Goal: Task Accomplishment & Management: Manage account settings

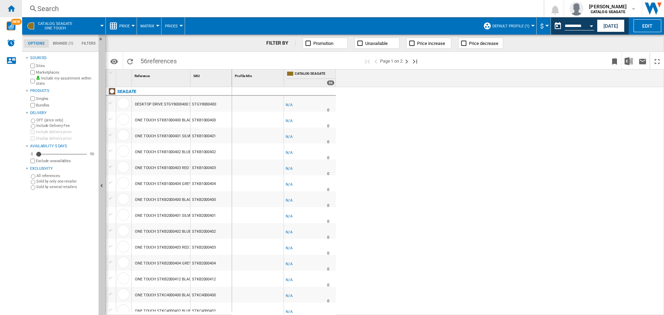
click at [8, 5] on ng-md-icon "Home" at bounding box center [11, 8] width 8 height 8
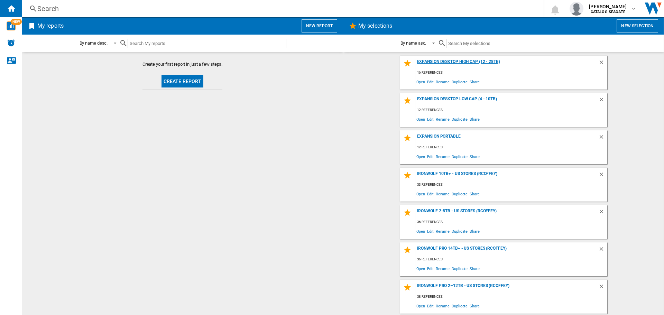
click at [458, 62] on div "Expansion Desktop High Cap (12 - 28TB)" at bounding box center [507, 63] width 183 height 9
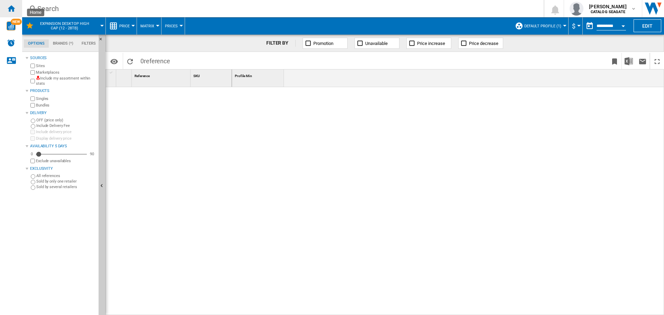
click at [8, 8] on ng-md-icon "Home" at bounding box center [11, 8] width 8 height 8
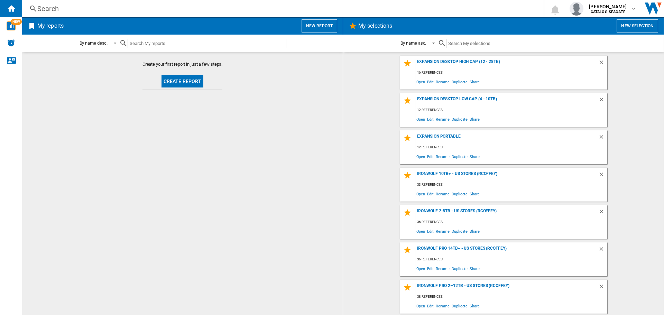
click at [171, 81] on button "Create report" at bounding box center [183, 81] width 42 height 12
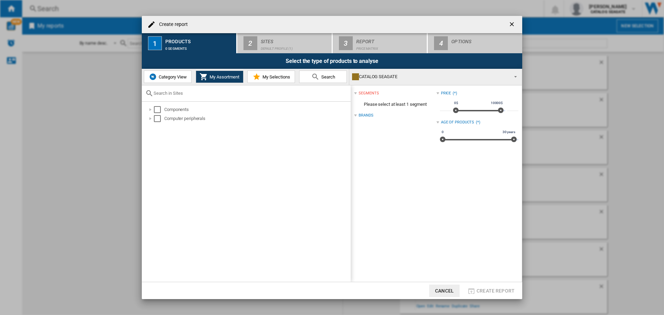
click at [165, 77] on span "Category View" at bounding box center [172, 76] width 30 height 5
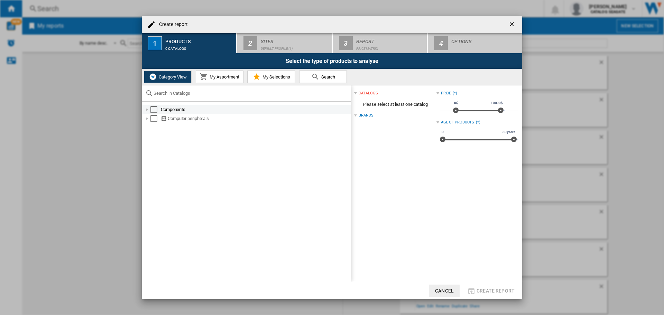
click at [156, 111] on div "Select" at bounding box center [154, 109] width 7 height 7
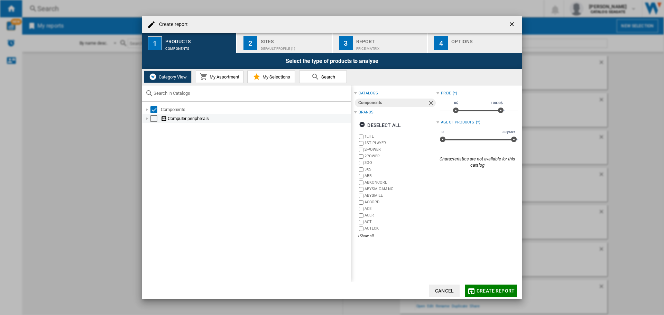
click at [155, 115] on div "Select" at bounding box center [154, 118] width 7 height 7
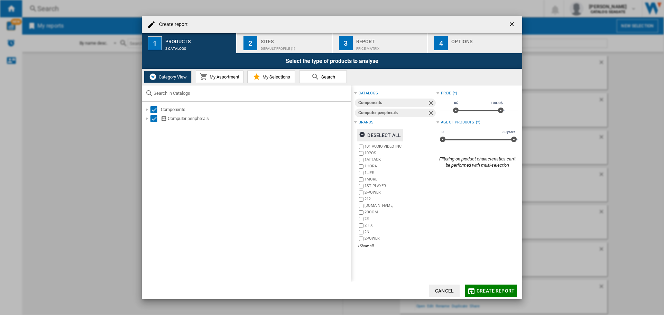
click at [376, 134] on div "Deselect all" at bounding box center [380, 135] width 42 height 12
click at [368, 245] on div "+Show all" at bounding box center [397, 246] width 79 height 5
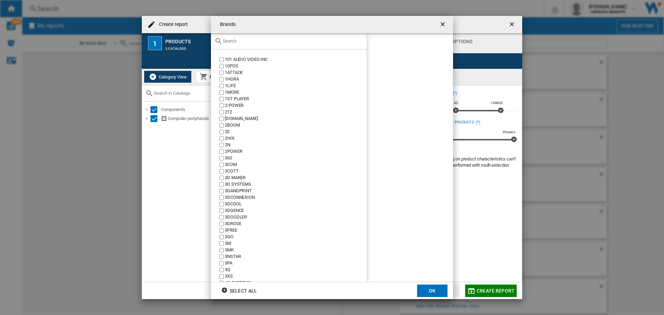
click at [237, 41] on input "text" at bounding box center [293, 40] width 141 height 5
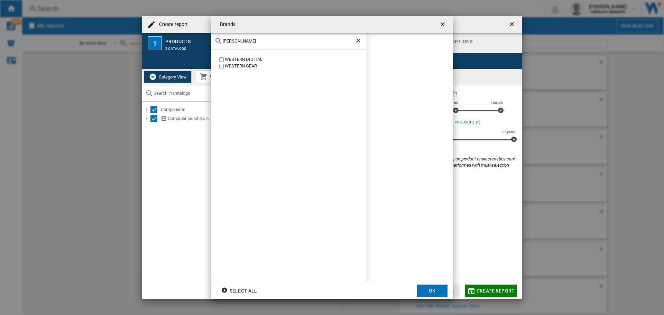
type input "[PERSON_NAME]"
click at [429, 293] on button "OK" at bounding box center [432, 291] width 30 height 12
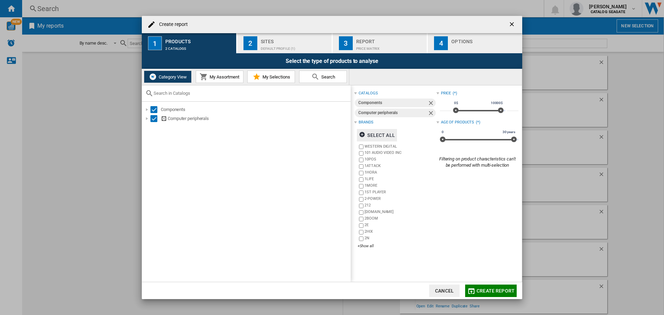
click at [484, 290] on span "Create report" at bounding box center [496, 291] width 38 height 6
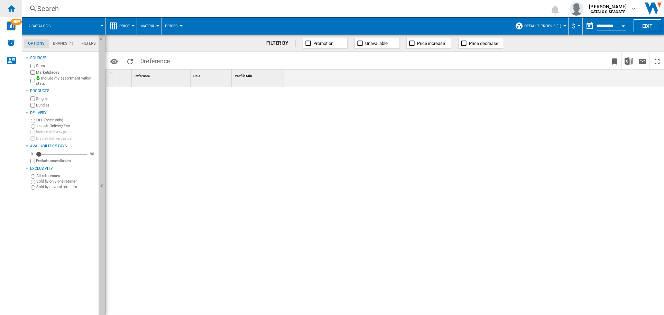
click at [9, 12] on ng-md-icon "Home" at bounding box center [11, 8] width 8 height 8
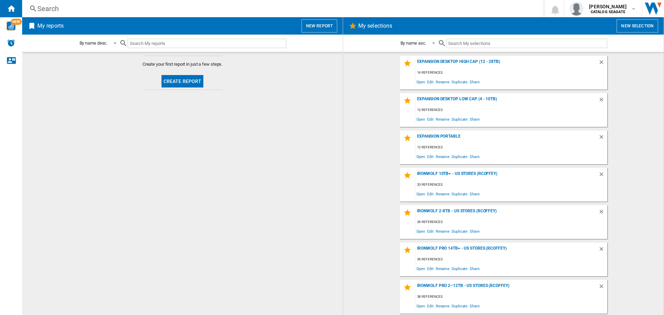
click at [190, 76] on button "Create report" at bounding box center [183, 81] width 42 height 12
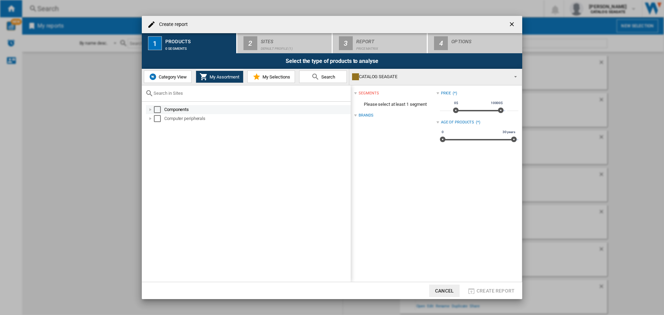
click at [156, 107] on div "Select" at bounding box center [157, 109] width 7 height 7
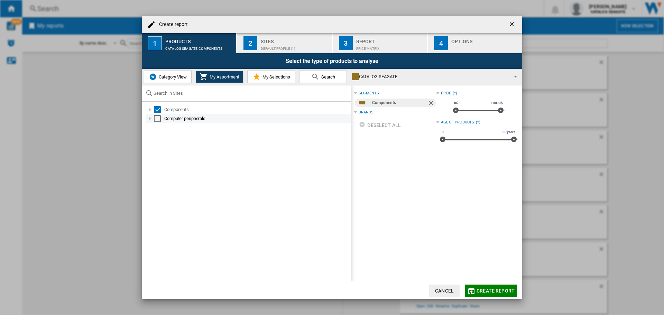
click at [156, 117] on div "Select" at bounding box center [157, 118] width 7 height 7
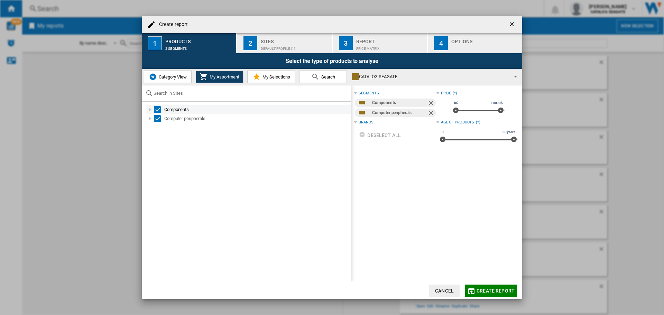
click at [155, 110] on div "Select" at bounding box center [157, 109] width 7 height 7
click at [155, 113] on div "Components" at bounding box center [248, 109] width 205 height 9
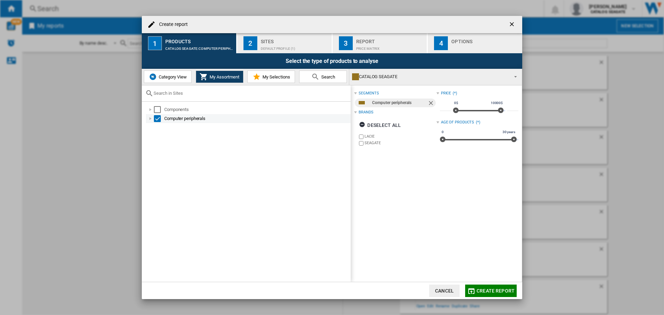
click at [156, 119] on div "Select" at bounding box center [157, 118] width 7 height 7
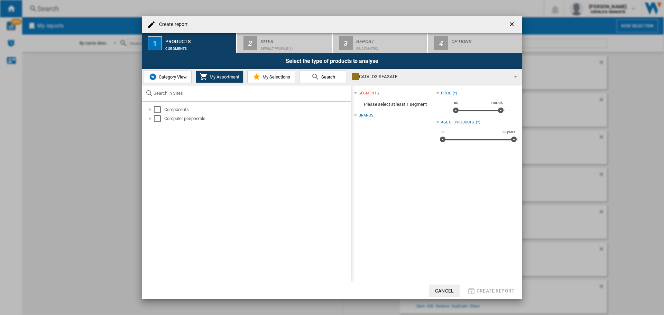
click at [169, 71] on button "Category View" at bounding box center [168, 77] width 48 height 12
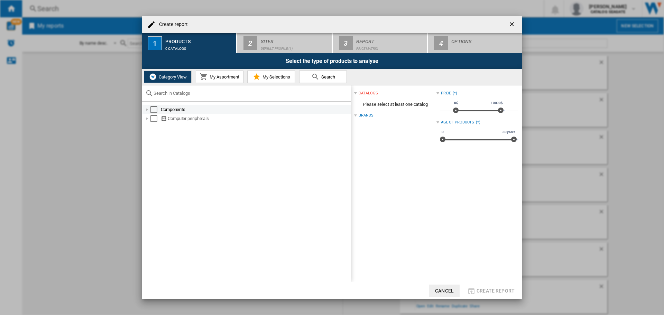
click at [153, 112] on div "Select" at bounding box center [154, 109] width 7 height 7
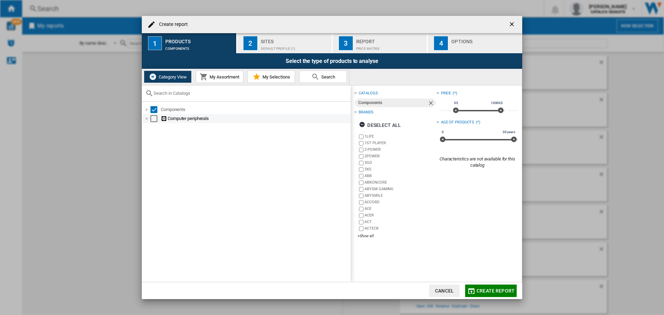
click at [153, 119] on div "Select" at bounding box center [154, 118] width 7 height 7
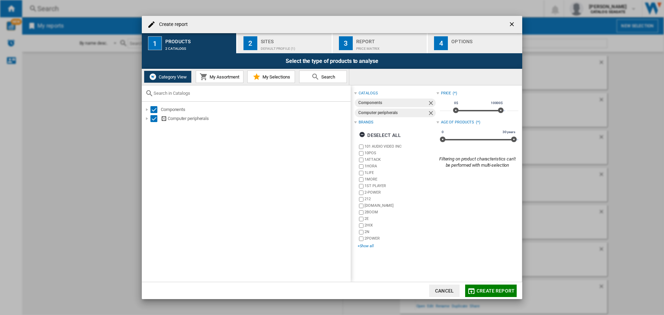
click at [365, 245] on div "+Show all" at bounding box center [397, 246] width 79 height 5
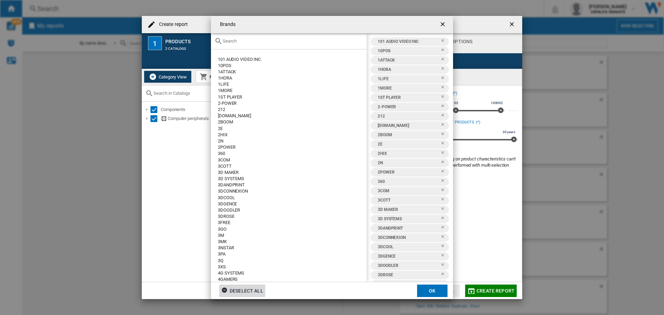
click at [246, 289] on div "Deselect all" at bounding box center [242, 291] width 42 height 12
click at [241, 41] on input "Brands 101 ..." at bounding box center [293, 40] width 141 height 5
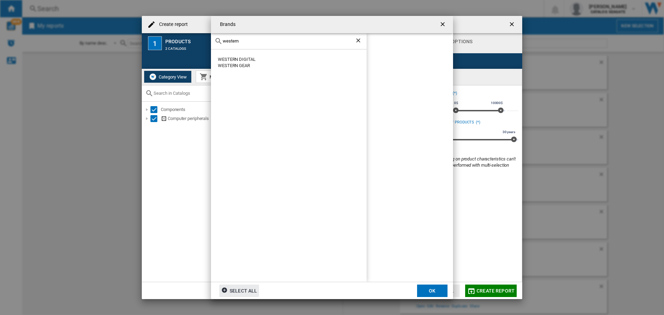
click at [240, 57] on div "WESTERN DIGITAL" at bounding box center [292, 59] width 149 height 6
click at [431, 295] on button "OK" at bounding box center [432, 291] width 30 height 12
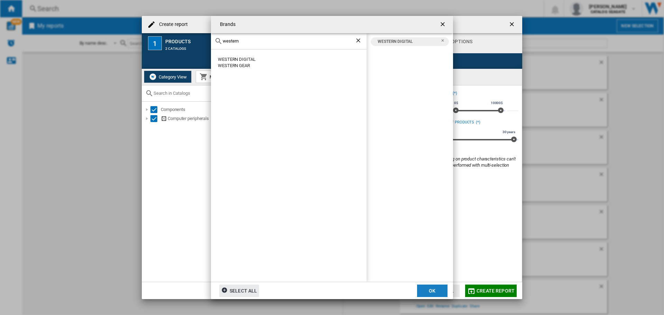
click at [363, 245] on div "catalogs Components Computer peripherals Brands Deselect all 101 AUDIO VIDEO IN…" at bounding box center [436, 183] width 171 height 197
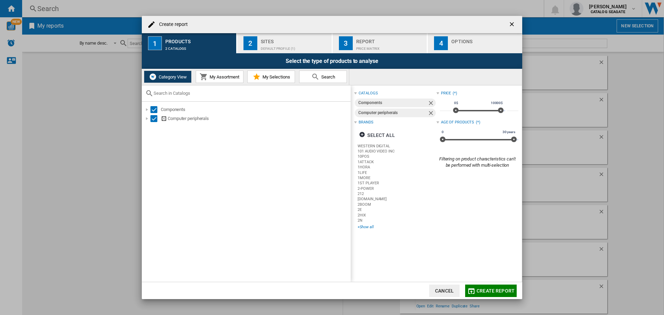
click at [368, 227] on div "+Show all" at bounding box center [397, 227] width 79 height 5
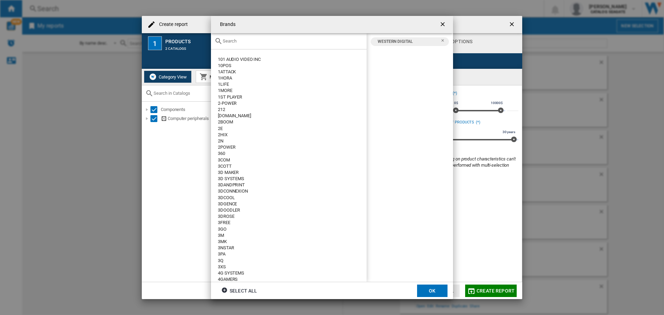
click at [434, 289] on button "OK" at bounding box center [432, 291] width 30 height 12
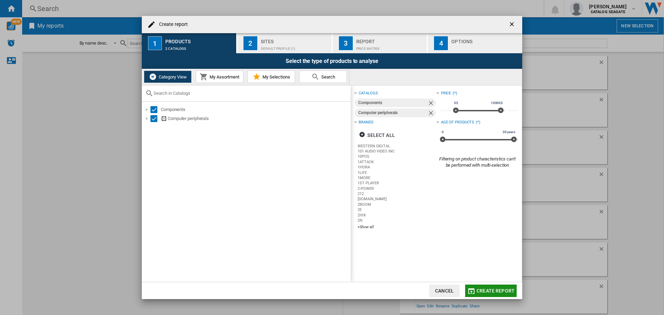
click at [484, 288] on button "Create report" at bounding box center [491, 291] width 52 height 12
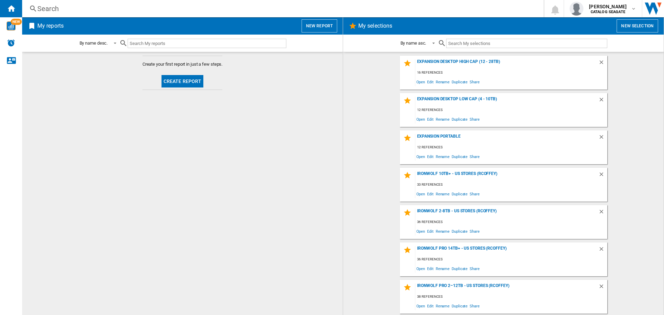
click at [484, 288] on div "IronWolf Pro 2–12TB - US Stores (rcoffey)" at bounding box center [507, 287] width 183 height 9
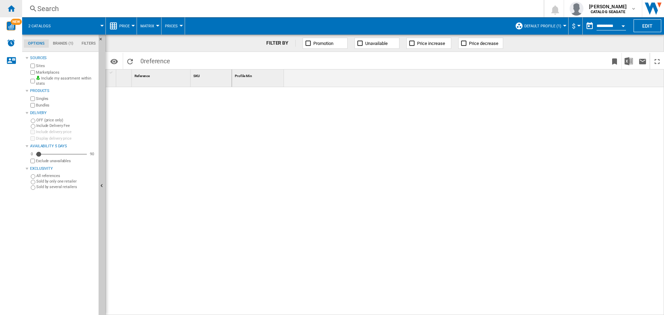
click at [11, 2] on div "Home" at bounding box center [11, 8] width 22 height 17
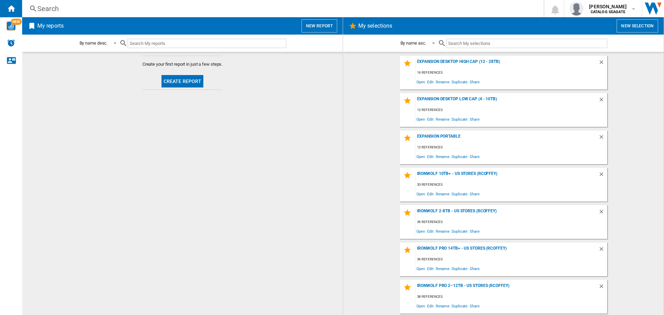
click at [184, 83] on button "Create report" at bounding box center [183, 81] width 42 height 12
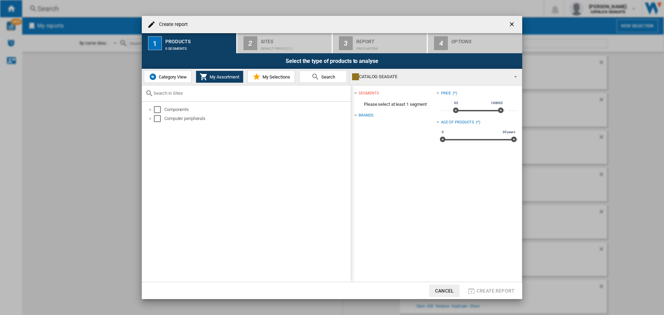
click at [163, 78] on span "Category View" at bounding box center [172, 76] width 30 height 5
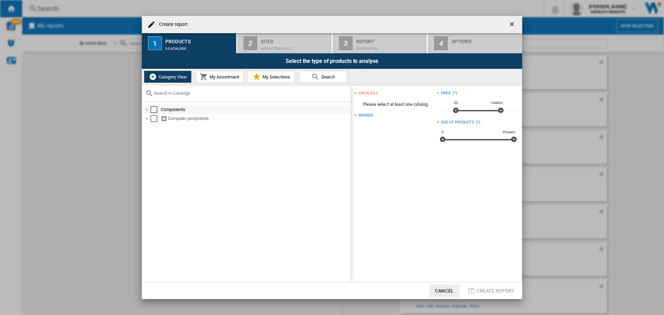
click at [153, 109] on div "Select" at bounding box center [154, 109] width 7 height 7
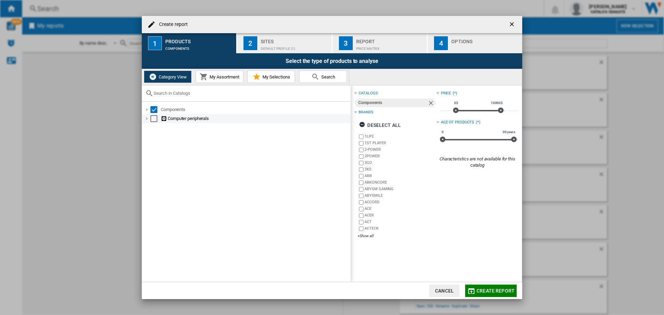
click at [153, 115] on div "Select" at bounding box center [154, 118] width 7 height 7
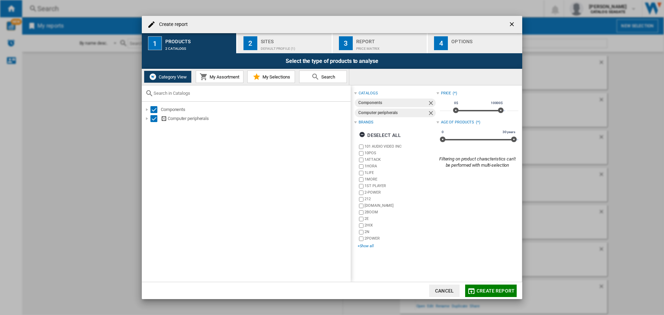
click at [367, 246] on div "+Show all" at bounding box center [397, 246] width 79 height 5
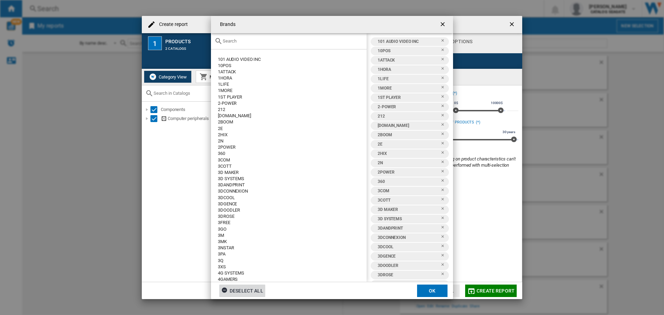
click at [249, 292] on div "Deselect all" at bounding box center [242, 291] width 42 height 12
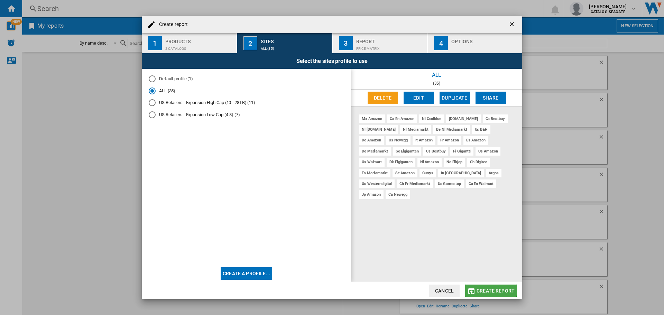
click at [490, 290] on span "Create report" at bounding box center [496, 291] width 38 height 6
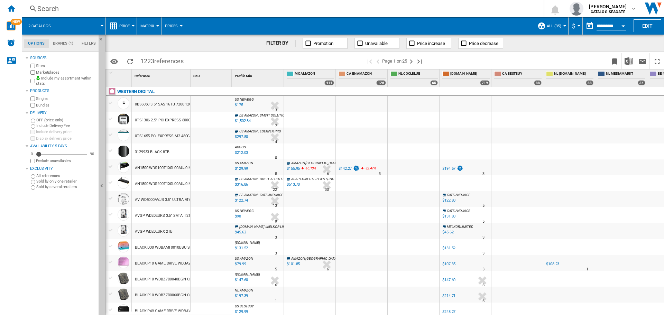
click at [109, 103] on div at bounding box center [110, 103] width 7 height 6
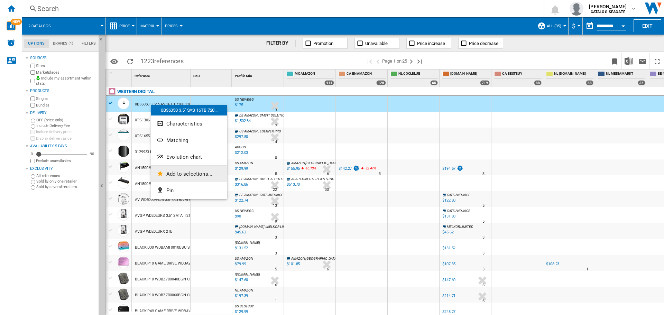
click at [172, 174] on span "Add to selections..." at bounding box center [189, 174] width 46 height 6
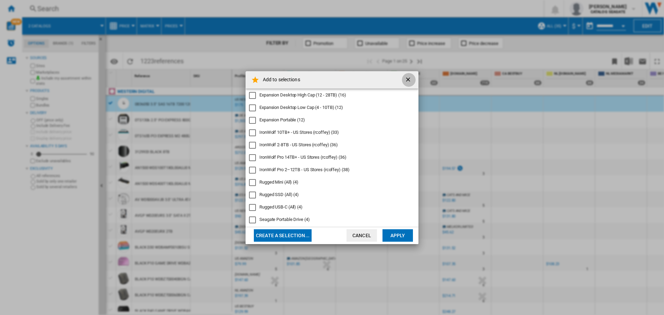
click at [406, 81] on ng-md-icon "getI18NText('BUTTONS.CLOSE_DIALOG')" at bounding box center [409, 80] width 8 height 8
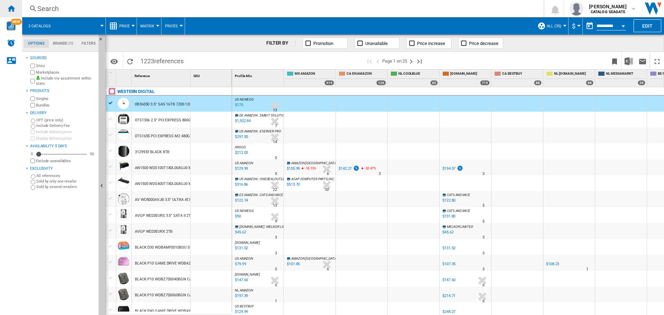
click at [9, 8] on ng-md-icon "Home" at bounding box center [11, 8] width 8 height 8
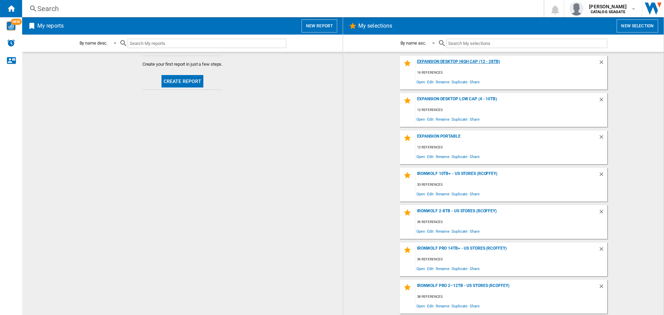
click at [445, 62] on div "Expansion Desktop High Cap (12 - 28TB)" at bounding box center [507, 63] width 183 height 9
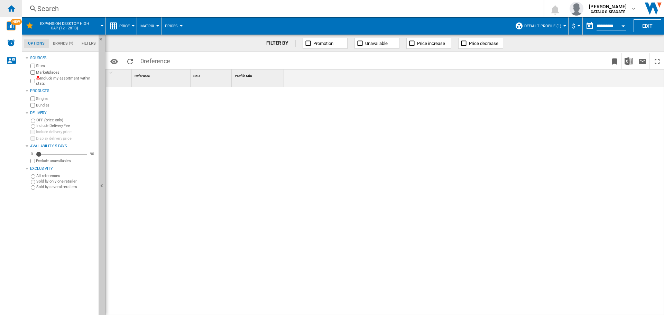
click at [12, 9] on ng-md-icon "Home" at bounding box center [11, 8] width 8 height 8
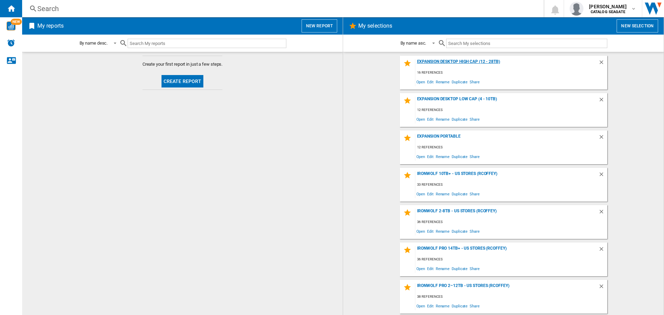
click at [495, 62] on div "Expansion Desktop High Cap (12 - 28TB)" at bounding box center [507, 63] width 183 height 9
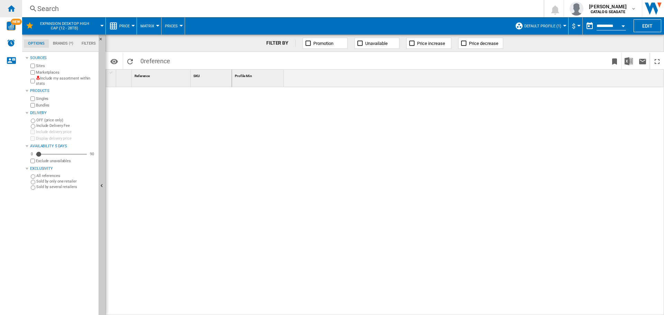
click at [10, 9] on ng-md-icon "Home" at bounding box center [11, 8] width 8 height 8
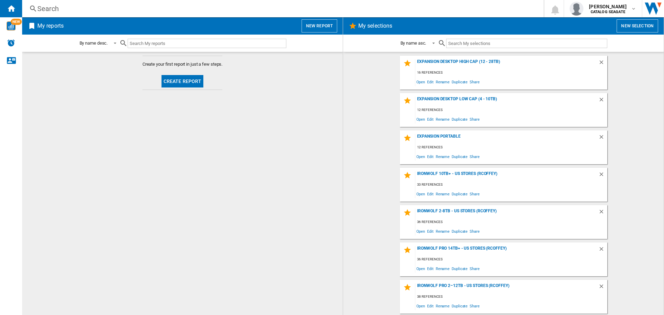
click at [184, 82] on button "Create report" at bounding box center [183, 81] width 42 height 12
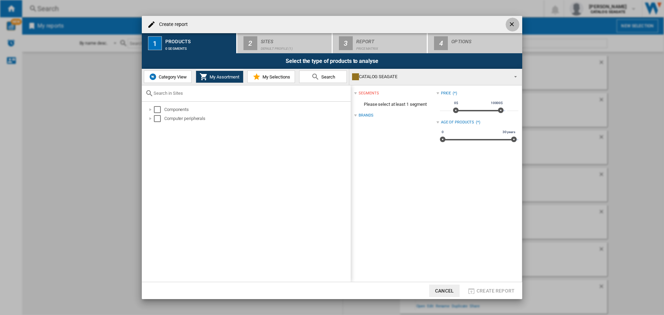
click at [510, 22] on ng-md-icon "getI18NText('BUTTONS.CLOSE_DIALOG')" at bounding box center [513, 25] width 8 height 8
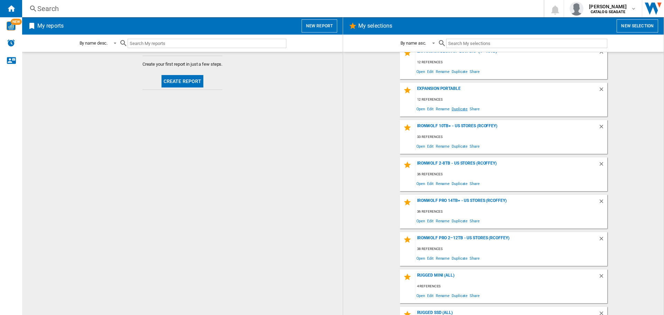
scroll to position [48, 0]
click at [466, 126] on div "IronWolf 10TB+ - US Stores (rcoffey)" at bounding box center [507, 127] width 183 height 9
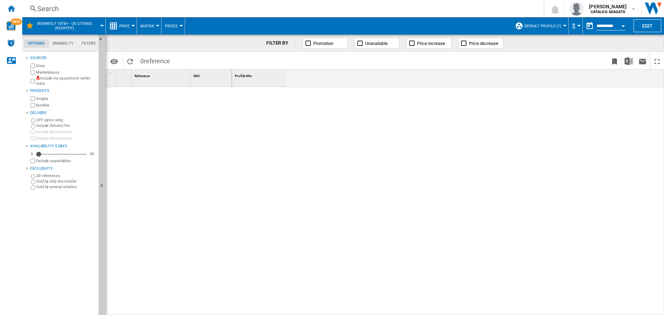
click at [282, 106] on div at bounding box center [448, 201] width 433 height 228
click at [12, 9] on ng-md-icon "Home" at bounding box center [11, 8] width 8 height 8
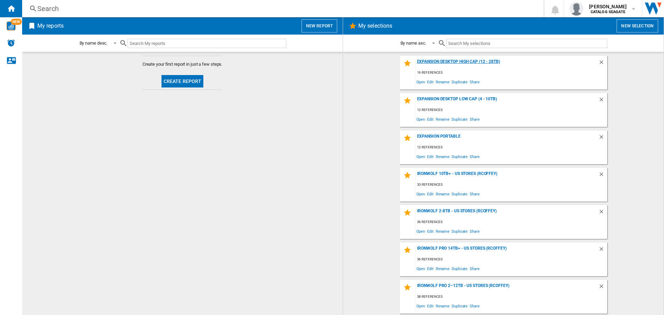
click at [434, 63] on div "Expansion Desktop High Cap (12 - 28TB)" at bounding box center [507, 63] width 183 height 9
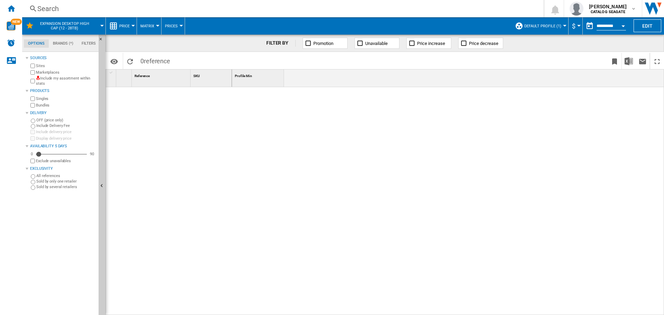
click at [558, 25] on span "Default profile (1)" at bounding box center [543, 26] width 37 height 4
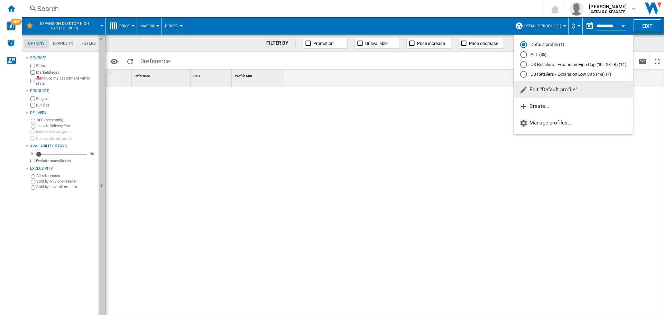
click at [537, 90] on span "Edit "Default profile"..." at bounding box center [551, 90] width 62 height 6
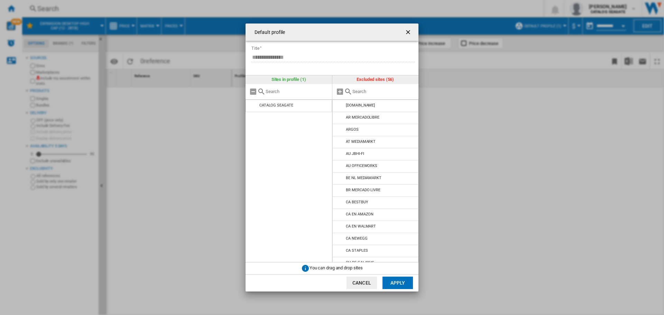
click at [408, 30] on ng-md-icon "getI18NText('BUTTONS.CLOSE_DIALOG')" at bounding box center [409, 33] width 8 height 8
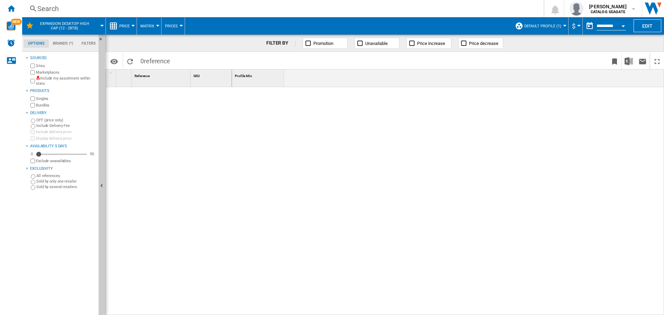
click at [540, 25] on span "Default profile (1)" at bounding box center [543, 26] width 37 height 4
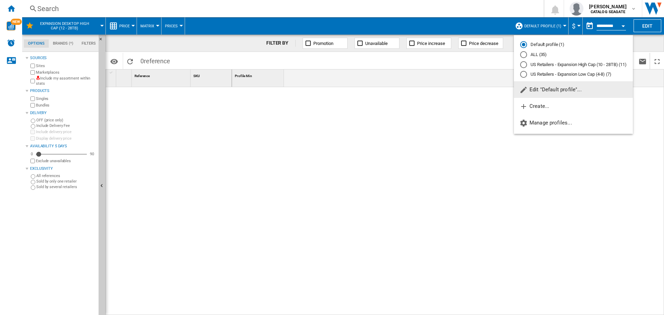
click at [474, 29] on md-backdrop at bounding box center [332, 157] width 664 height 315
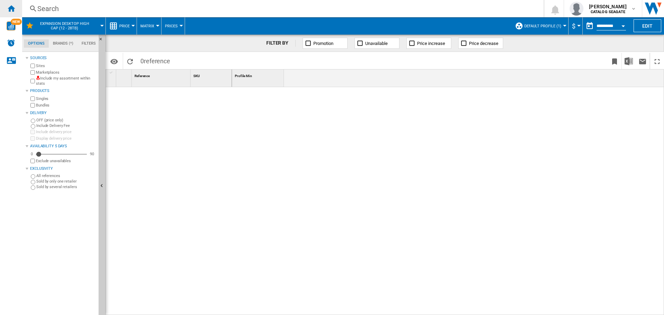
click at [11, 7] on ng-md-icon "Home" at bounding box center [11, 8] width 8 height 8
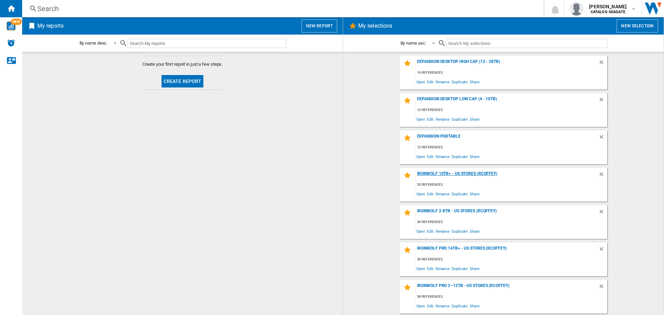
click at [444, 174] on div "IronWolf 10TB+ - US Stores (rcoffey)" at bounding box center [507, 175] width 183 height 9
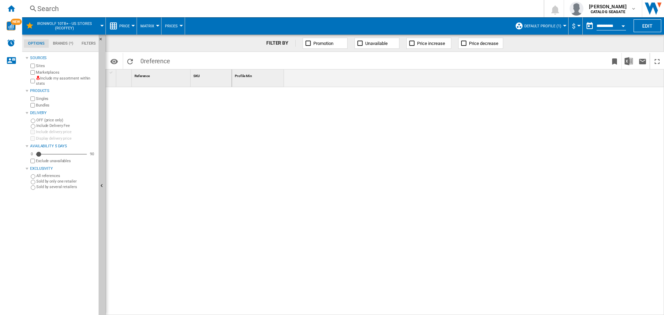
click at [561, 26] on button "Default profile (1)" at bounding box center [545, 25] width 40 height 17
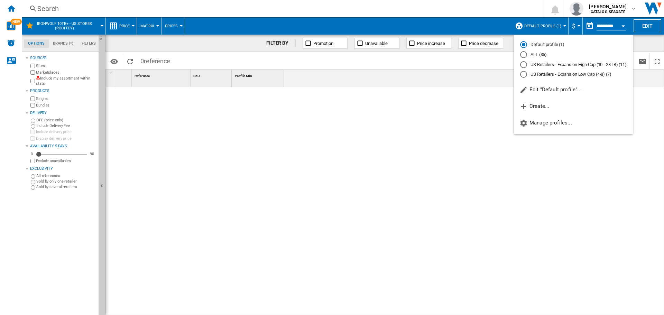
click at [485, 120] on md-backdrop at bounding box center [332, 157] width 664 height 315
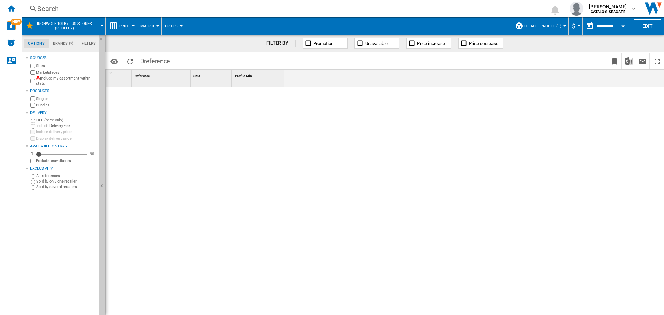
click at [537, 21] on button "Default profile (1)" at bounding box center [545, 25] width 40 height 17
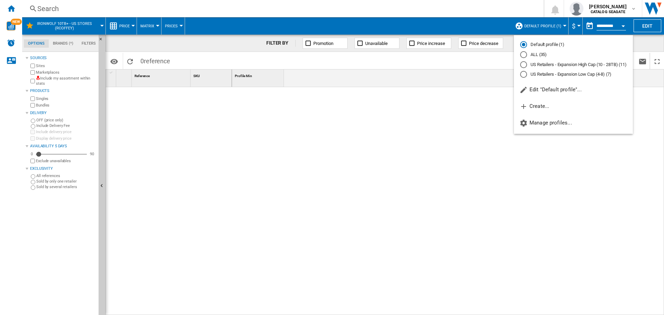
click at [487, 117] on md-backdrop at bounding box center [332, 157] width 664 height 315
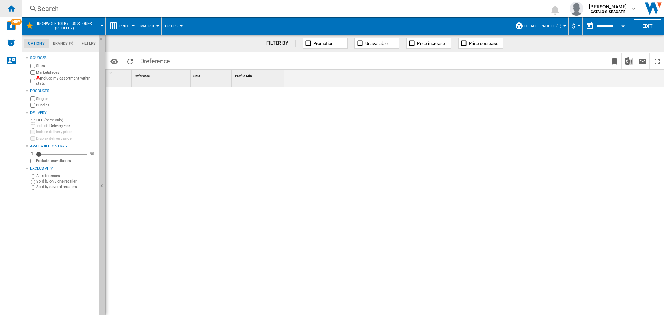
click at [10, 10] on ng-md-icon "Home" at bounding box center [11, 8] width 8 height 8
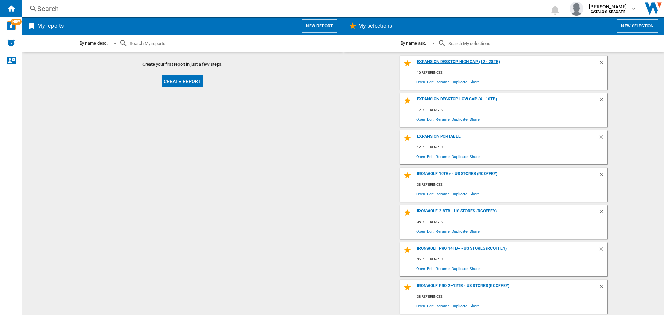
click at [451, 60] on div "Expansion Desktop High Cap (12 - 28TB)" at bounding box center [507, 63] width 183 height 9
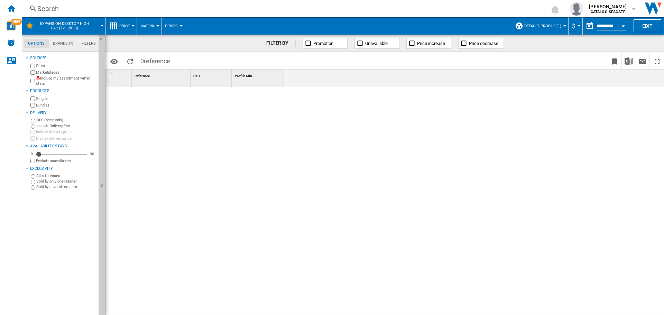
click at [562, 23] on button "Default profile (1)" at bounding box center [545, 25] width 40 height 17
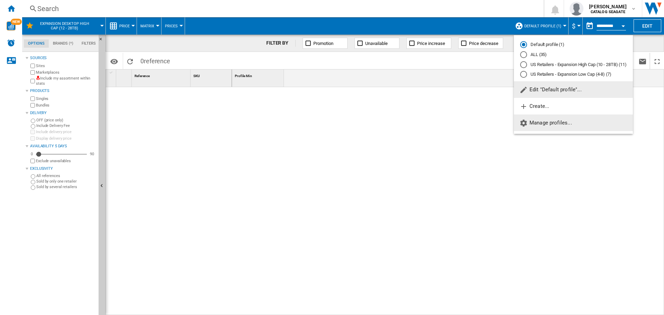
click at [544, 122] on span "Manage profiles..." at bounding box center [546, 123] width 53 height 6
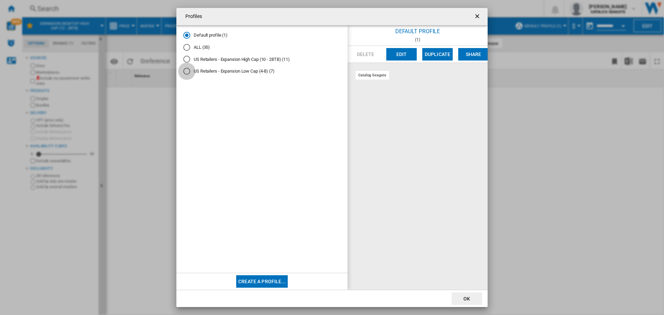
click at [186, 71] on div "US Retailers - Expansion Low Cap (4-8) (7)" at bounding box center [186, 71] width 7 height 7
click at [369, 55] on button "Delete" at bounding box center [366, 54] width 30 height 12
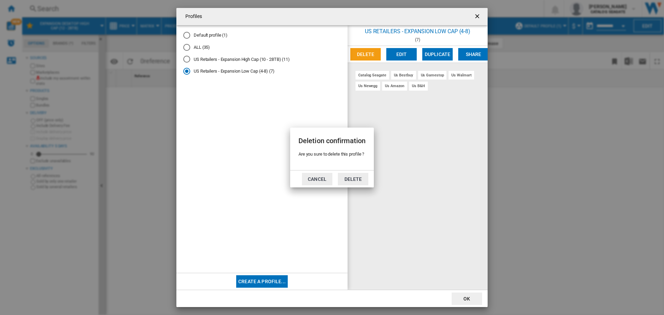
click at [316, 178] on button "Cancel" at bounding box center [317, 179] width 30 height 12
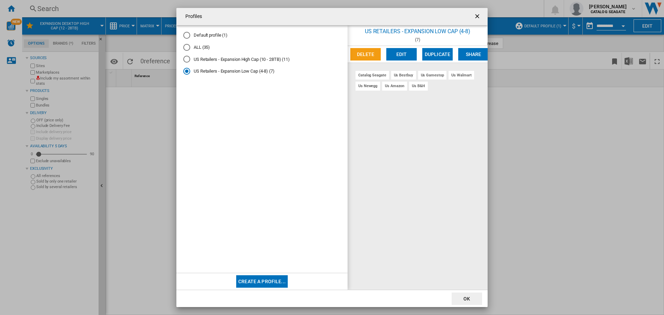
click at [363, 56] on button "Delete" at bounding box center [366, 54] width 30 height 12
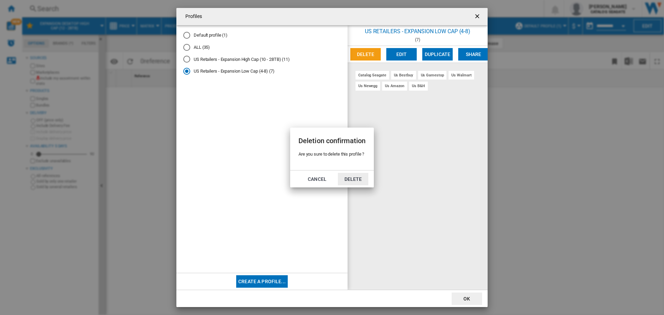
drag, startPoint x: 349, startPoint y: 178, endPoint x: 350, endPoint y: 182, distance: 3.9
click at [350, 182] on button "Delete" at bounding box center [353, 179] width 30 height 12
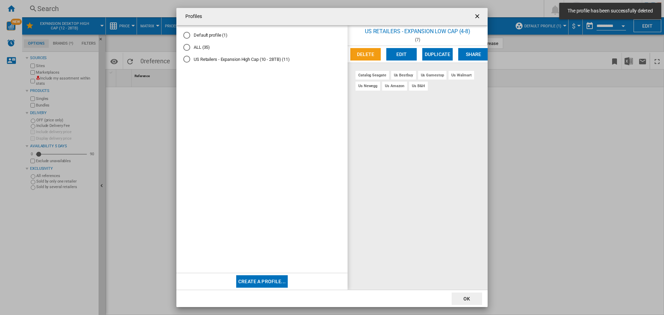
click at [270, 58] on md-radio-button "US Retailers - Expansion High Cap (10 - 28TB) (11)" at bounding box center [261, 59] width 157 height 7
click at [407, 53] on button "Edit" at bounding box center [402, 54] width 30 height 12
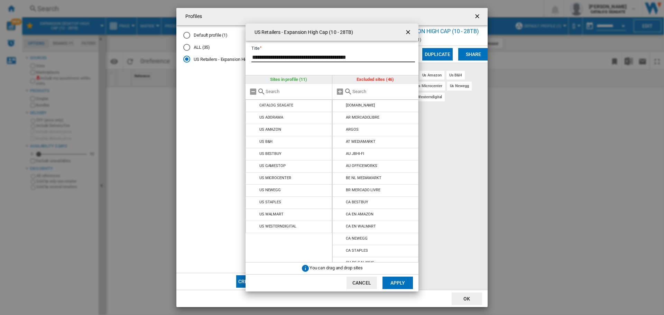
click at [380, 60] on input "**********" at bounding box center [334, 57] width 164 height 10
type input "**********"
click at [402, 282] on button "Apply" at bounding box center [398, 283] width 30 height 12
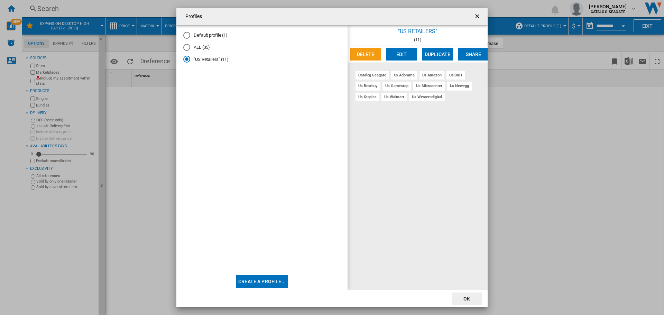
click at [285, 91] on span at bounding box center [261, 167] width 157 height 198
click at [477, 15] on ng-md-icon "getI18NText('BUTTONS.CLOSE_DIALOG')" at bounding box center [478, 17] width 8 height 8
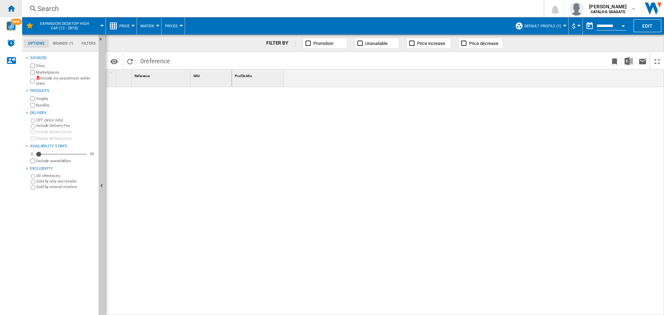
click at [9, 9] on ng-md-icon "Home" at bounding box center [11, 8] width 8 height 8
